Goal: Information Seeking & Learning: Understand process/instructions

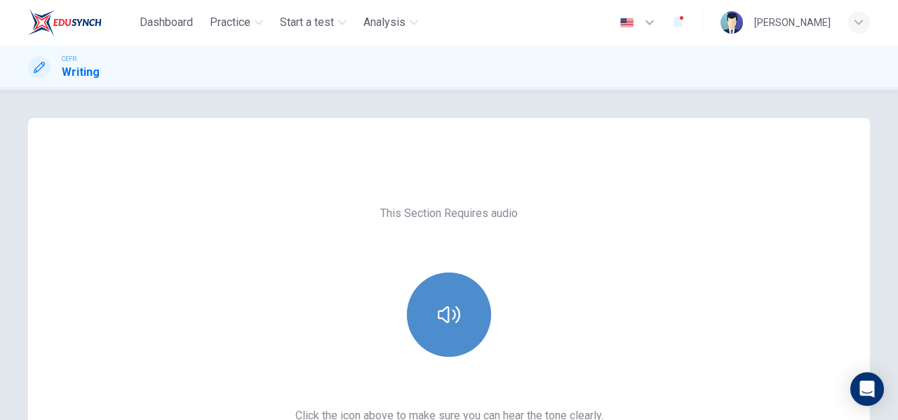
click at [484, 306] on button "button" at bounding box center [449, 314] width 84 height 84
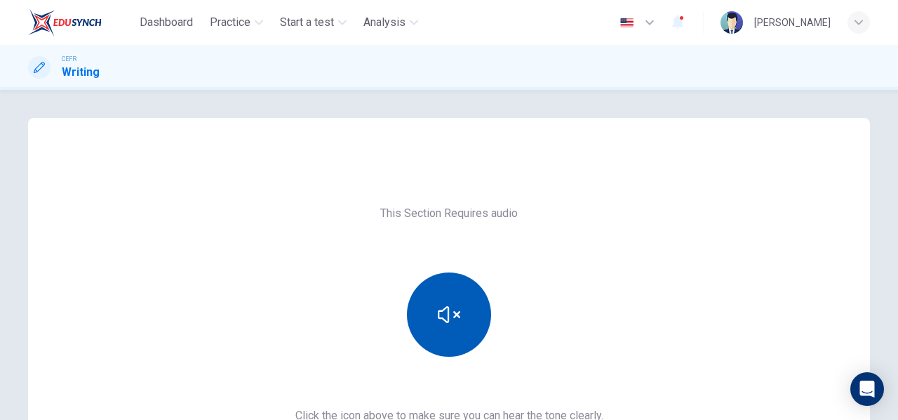
scroll to position [187, 0]
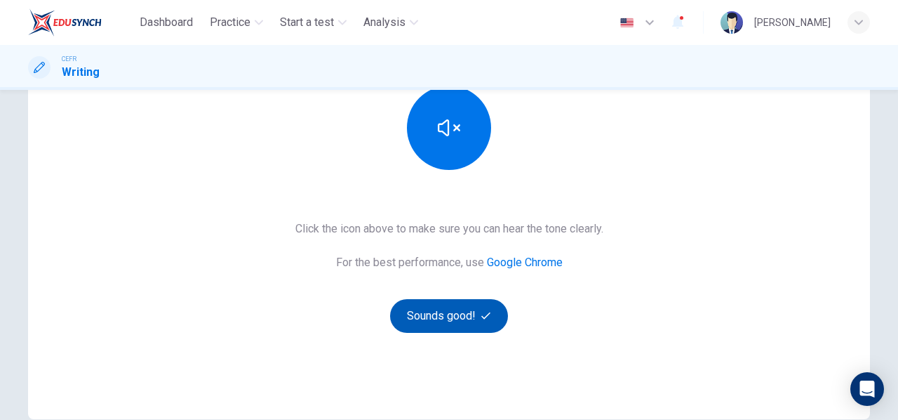
click at [476, 308] on button "Sounds good!" at bounding box center [449, 316] width 118 height 34
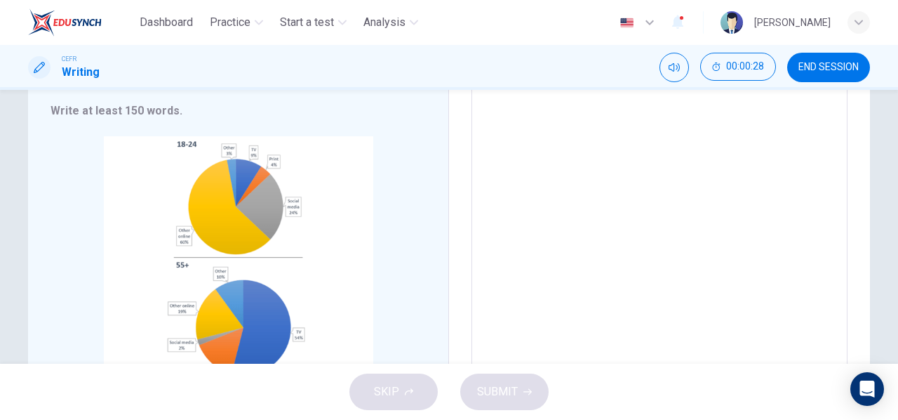
scroll to position [281, 0]
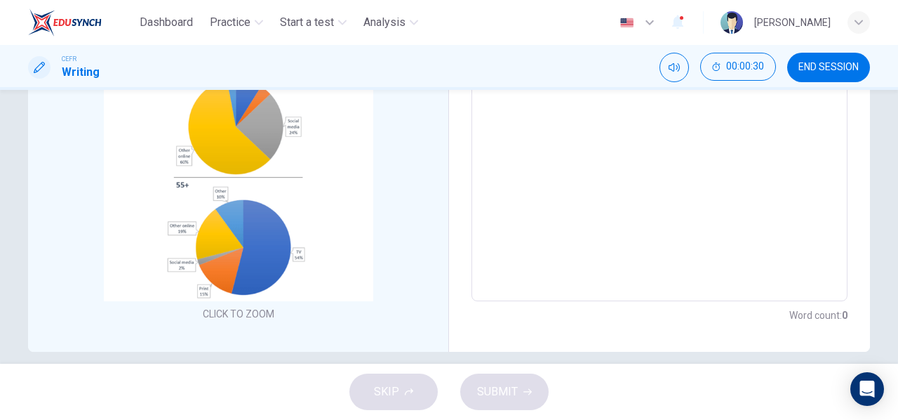
click at [468, 403] on div "SKIP SUBMIT" at bounding box center [449, 391] width 898 height 56
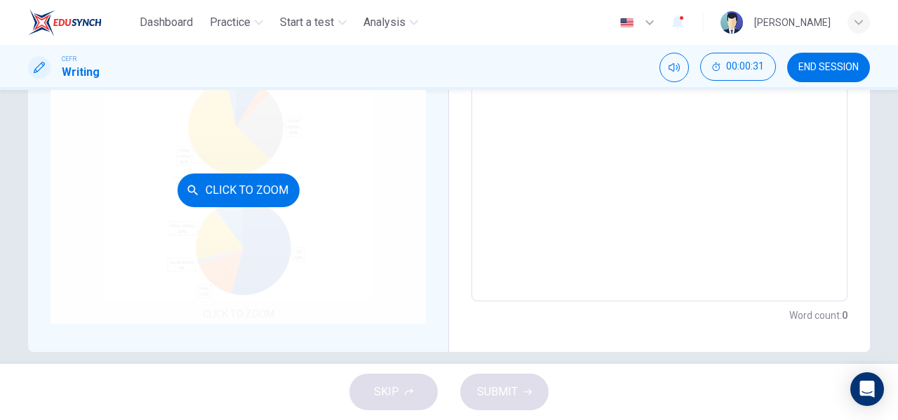
click at [215, 231] on div "Click to Zoom" at bounding box center [238, 189] width 375 height 267
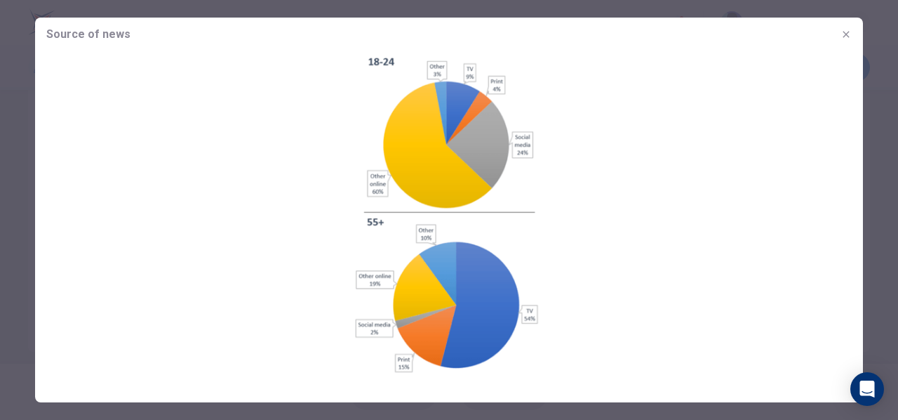
click at [897, 248] on div at bounding box center [449, 210] width 898 height 420
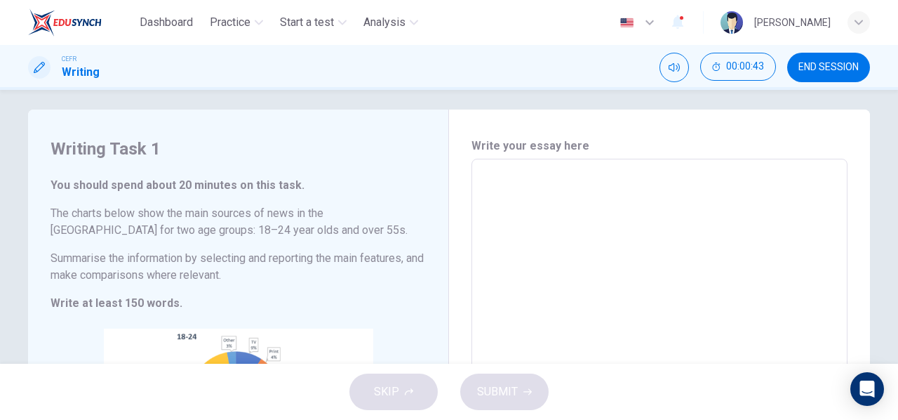
scroll to position [0, 0]
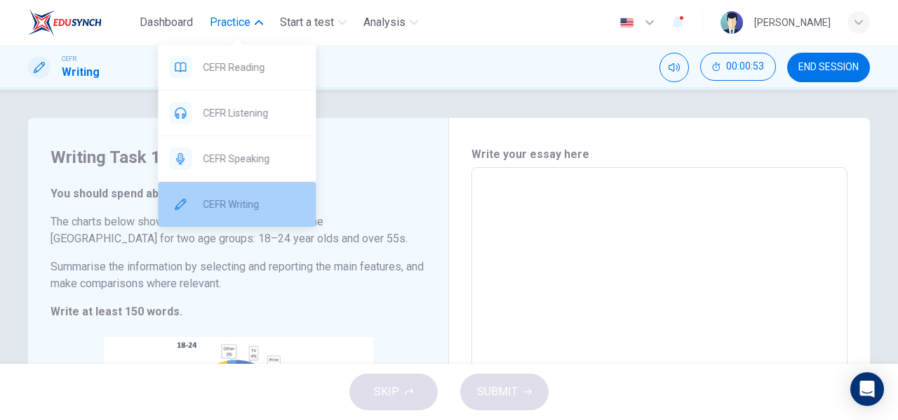
click at [250, 211] on span "CEFR Writing" at bounding box center [254, 204] width 102 height 17
